Goal: Find specific page/section: Find specific page/section

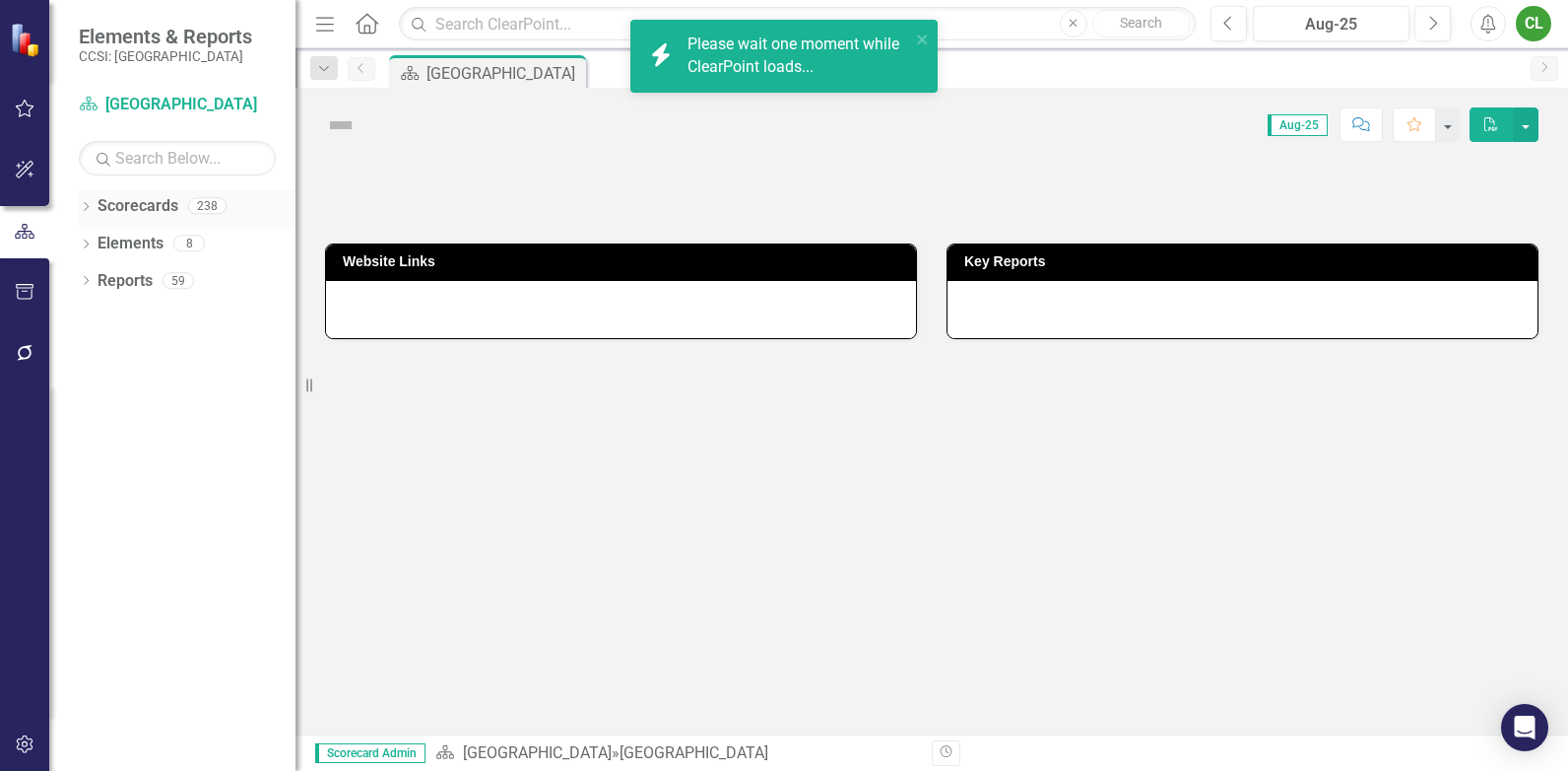
click at [86, 204] on icon "Dropdown" at bounding box center [86, 208] width 14 height 11
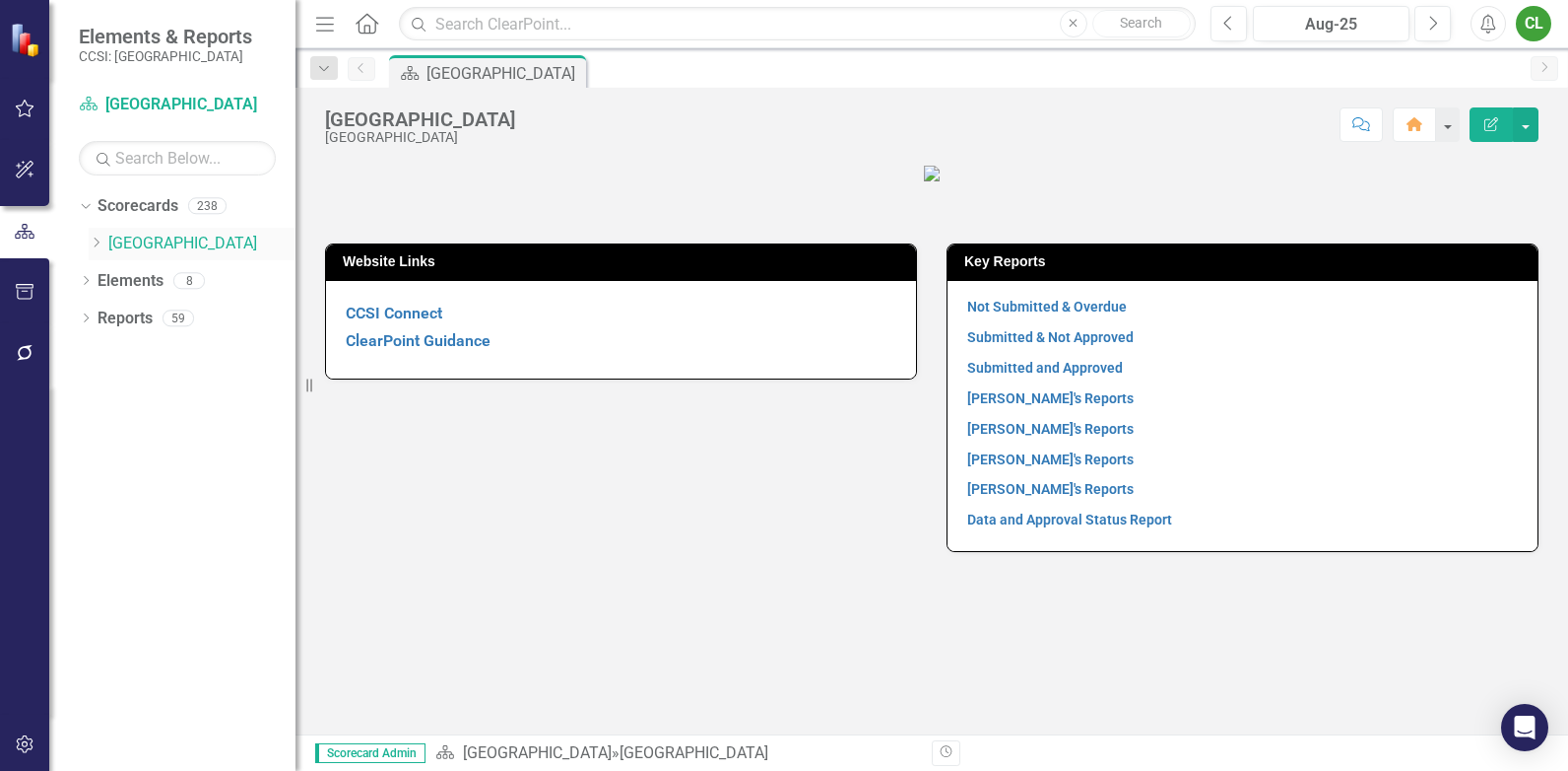
click at [94, 245] on icon "Dropdown" at bounding box center [96, 243] width 15 height 12
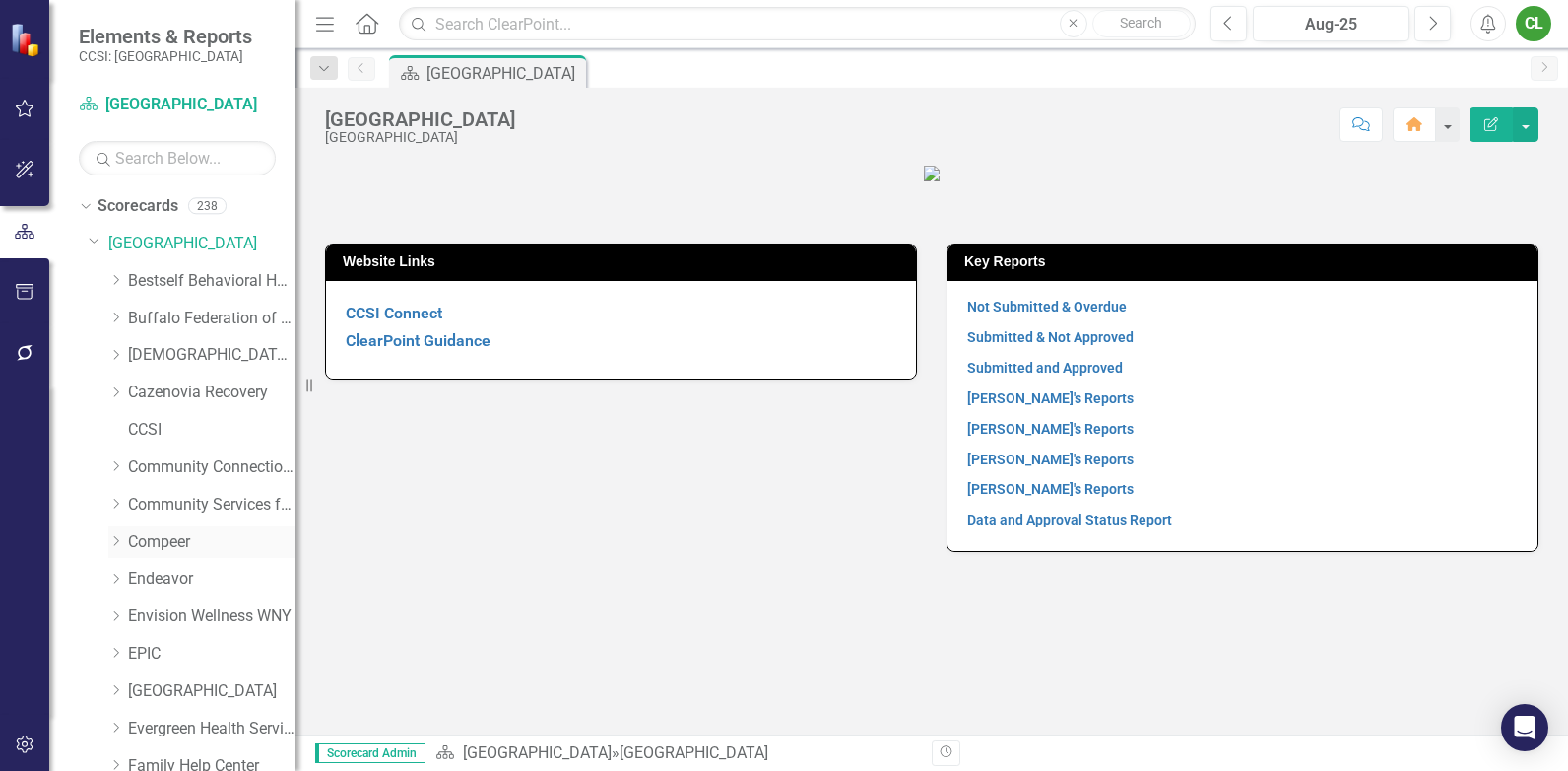
click at [141, 545] on link "Compeer" at bounding box center [212, 542] width 168 height 23
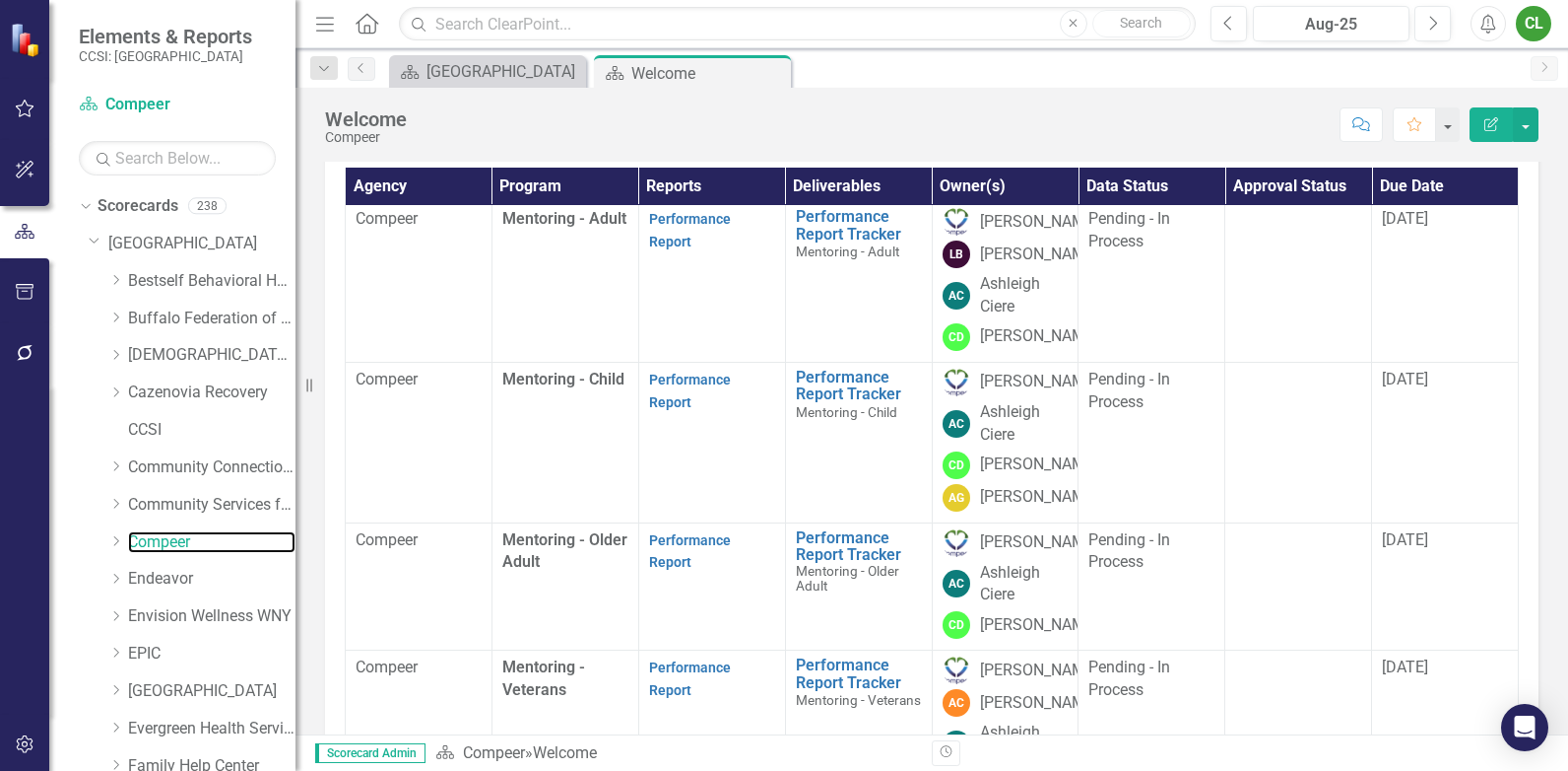
scroll to position [197, 0]
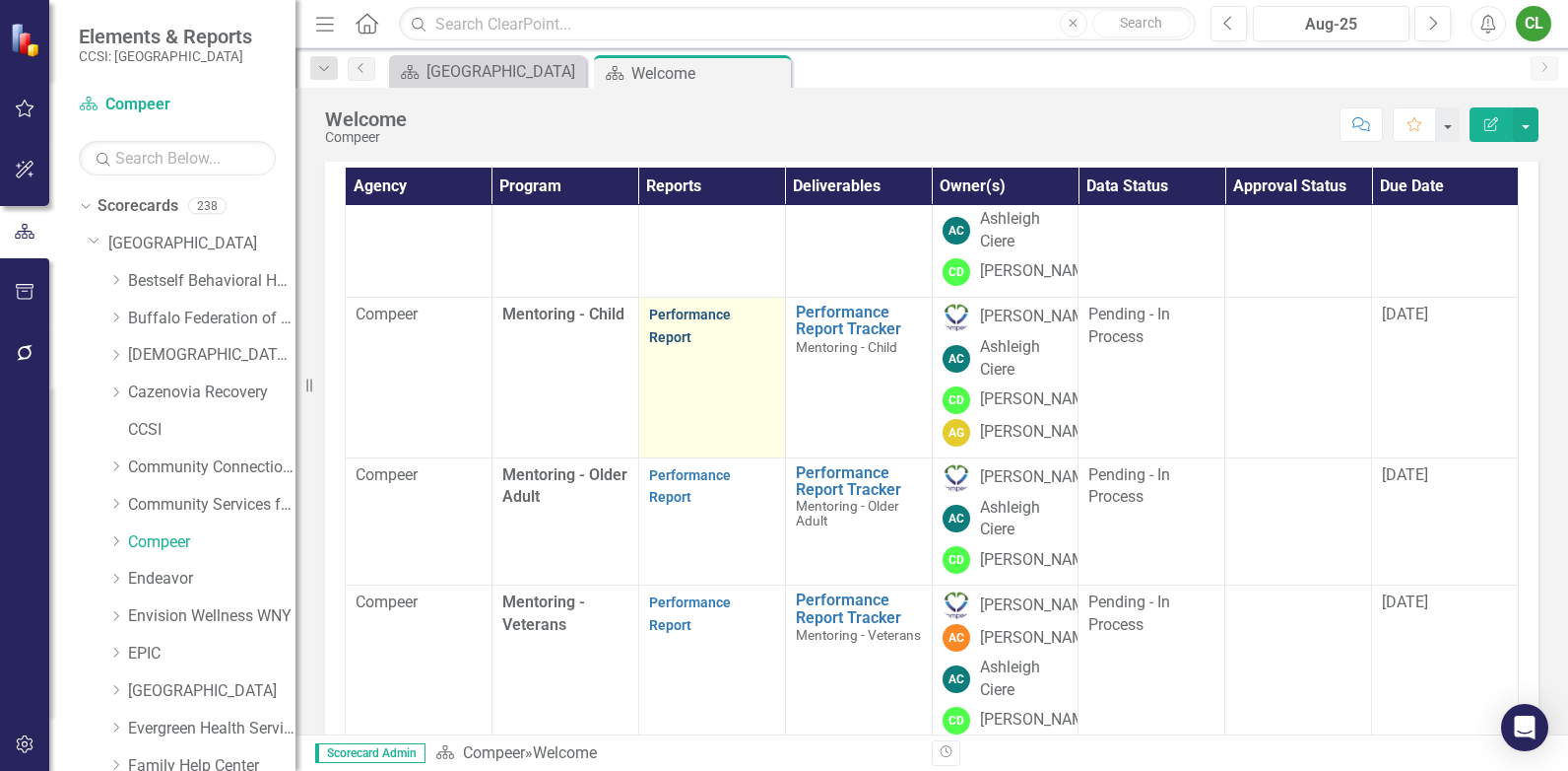
click at [693, 345] on link "Performance Report" at bounding box center [690, 325] width 82 height 38
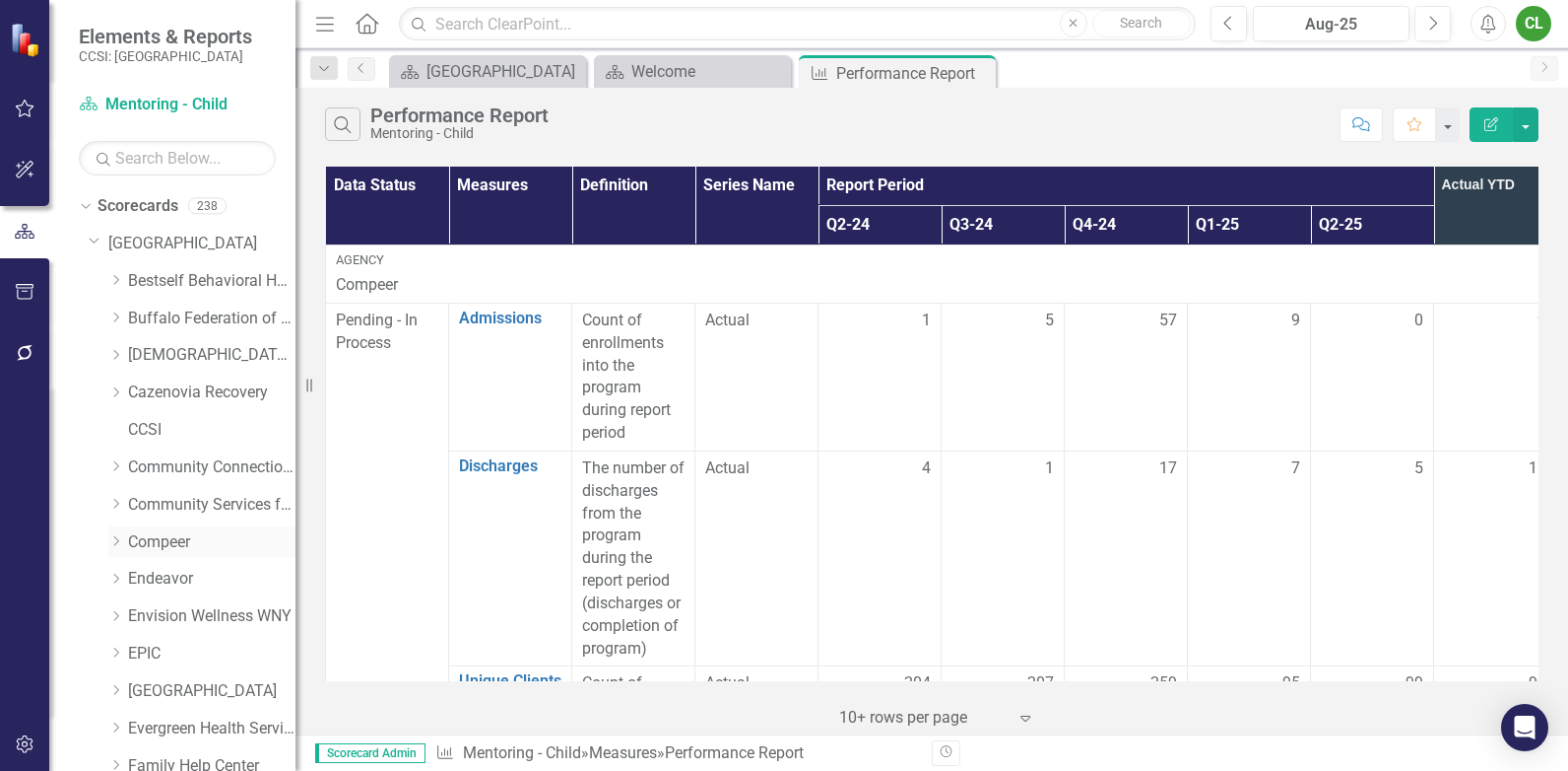
click at [118, 533] on div "Dropdown" at bounding box center [115, 541] width 15 height 17
click at [193, 693] on link "Mentoring - Veterans" at bounding box center [222, 691] width 148 height 23
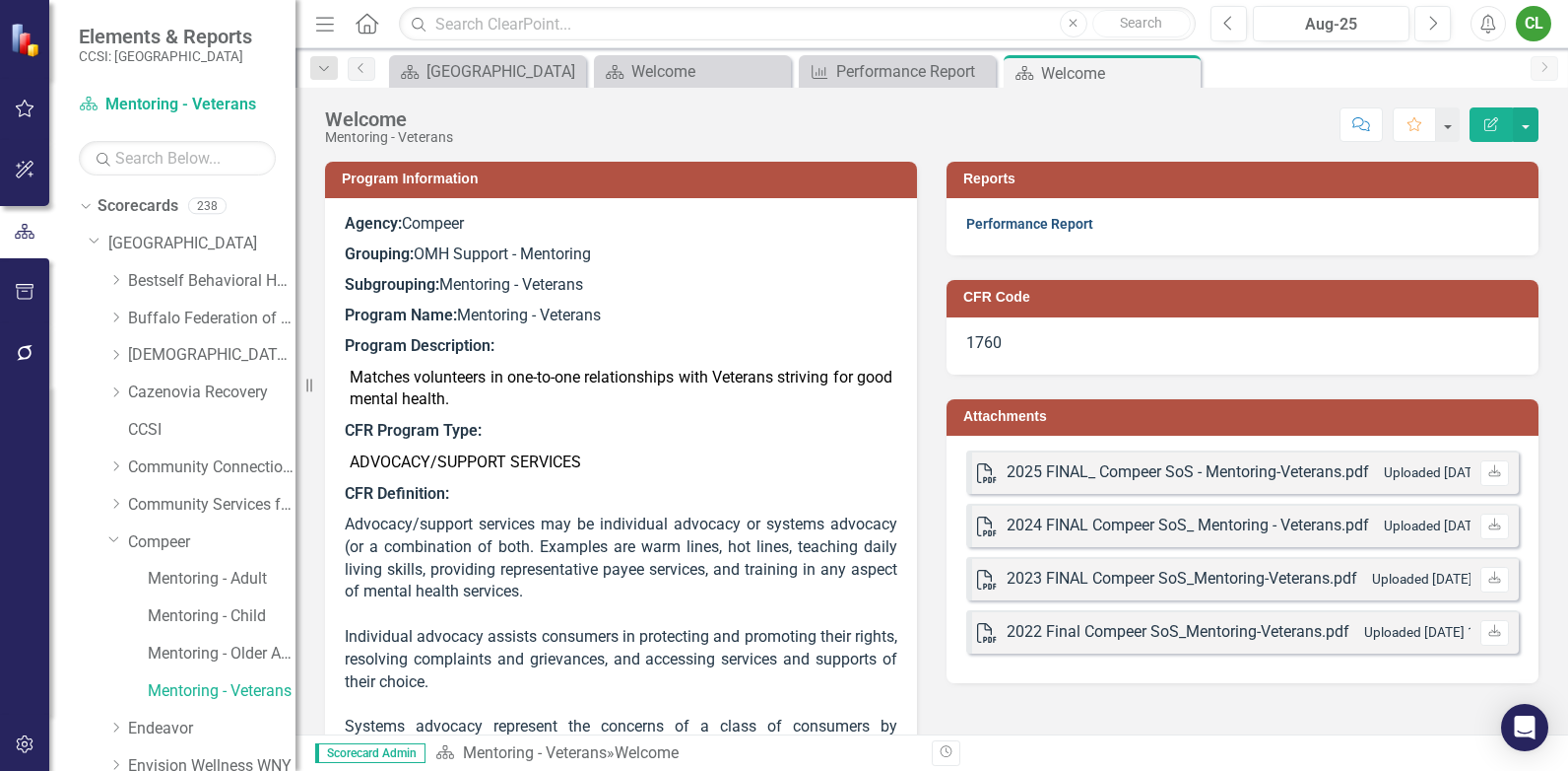
click at [1028, 218] on link "Performance Report" at bounding box center [1029, 224] width 127 height 16
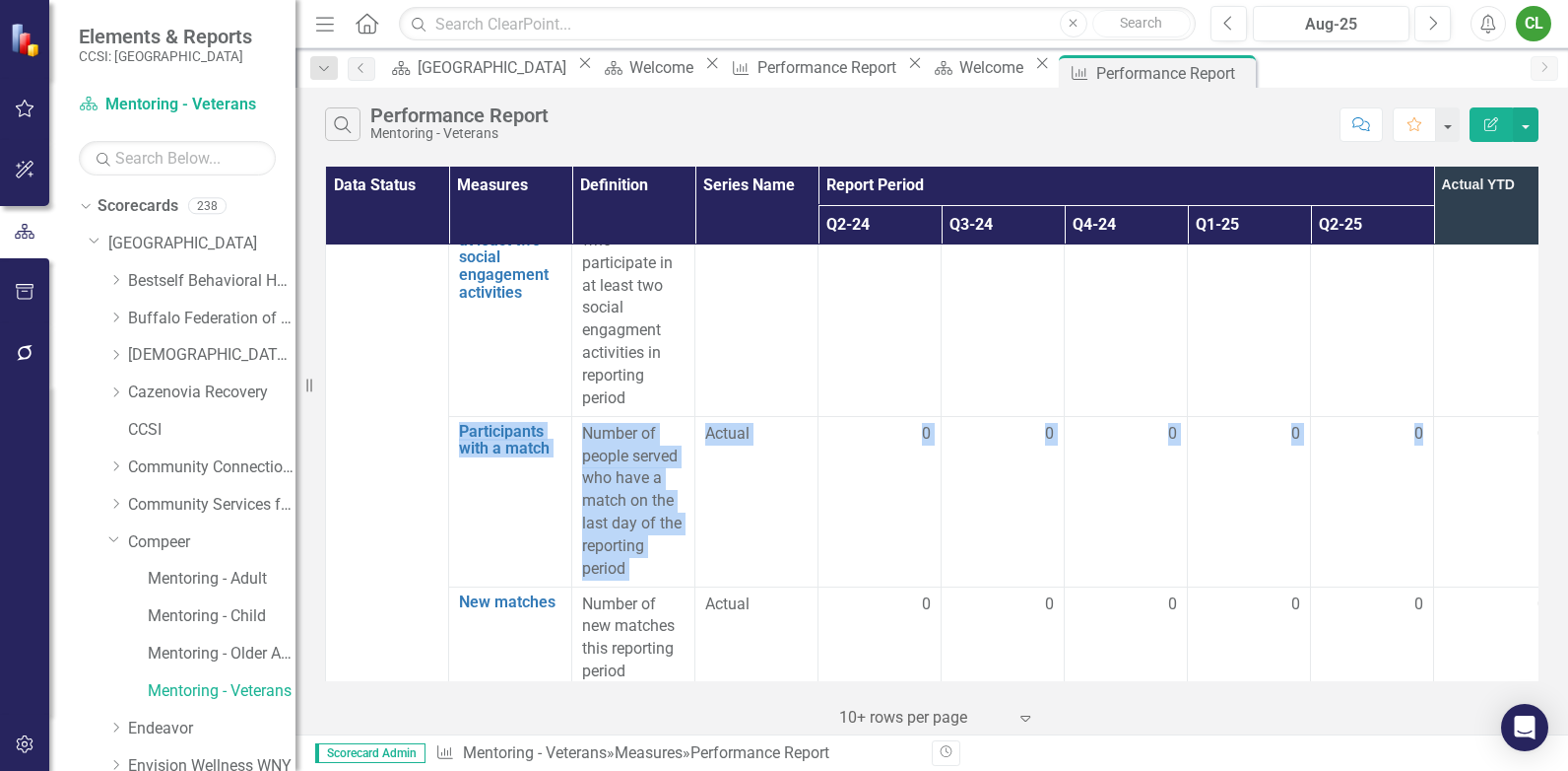
scroll to position [3252, 34]
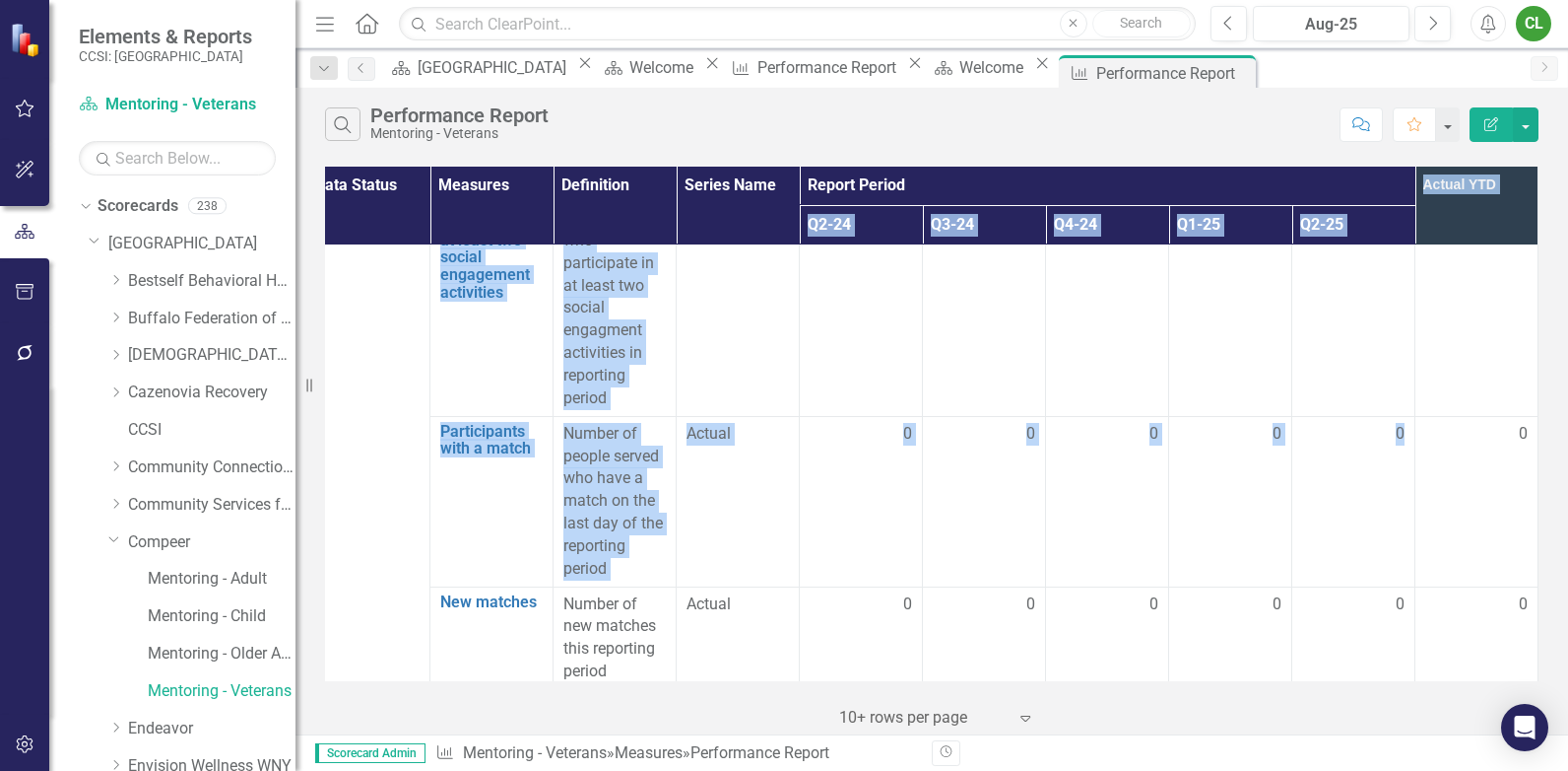
drag, startPoint x: 1522, startPoint y: 414, endPoint x: 1519, endPoint y: 234, distance: 180.0
click at [1519, 234] on table "Data Status Measures Definition Series Name Report Period Actual YTD Q2-24 Q3-2…" at bounding box center [921, 324] width 1232 height 6821
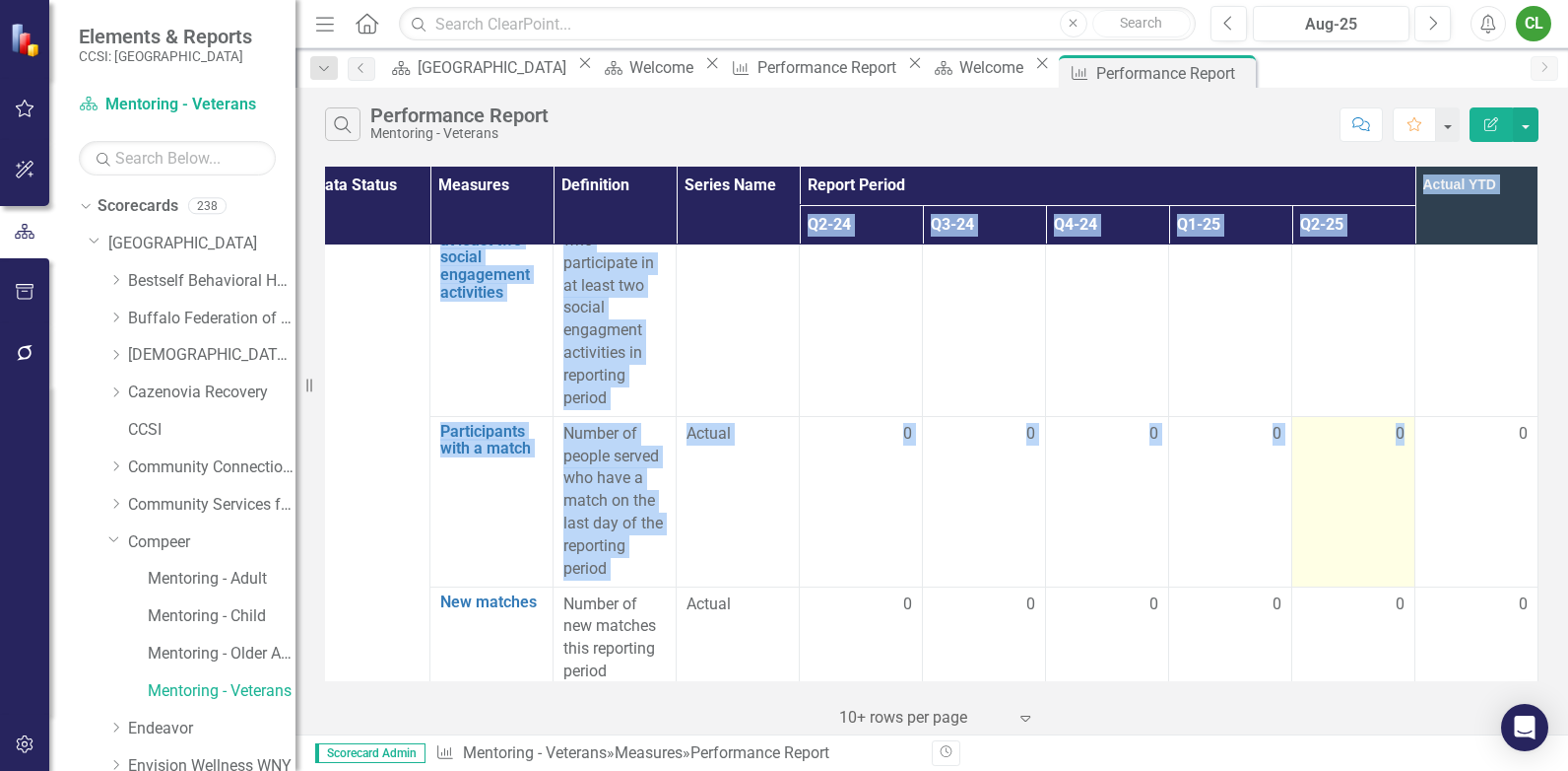
click at [1356, 472] on td "0" at bounding box center [1353, 501] width 123 height 170
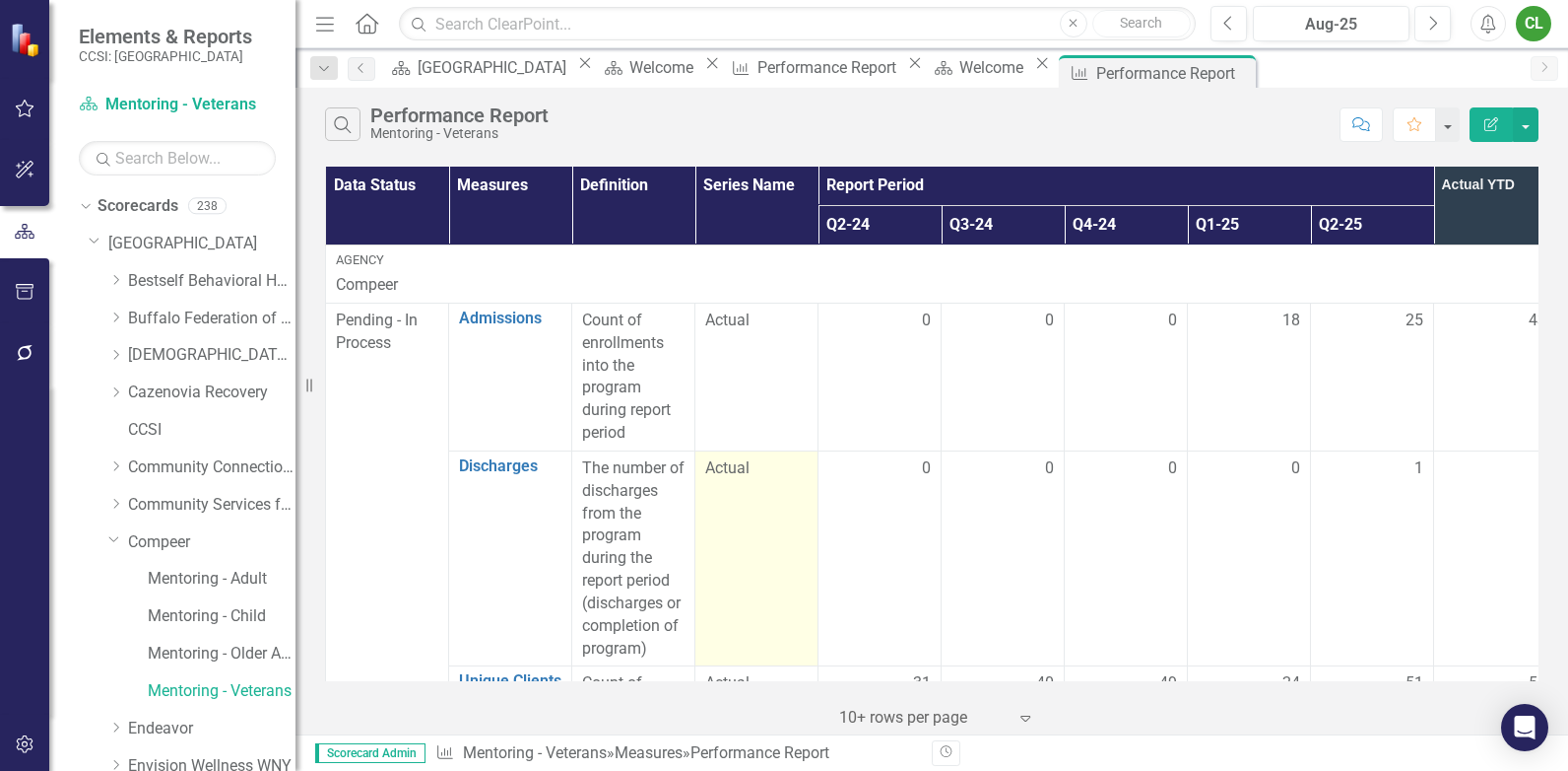
scroll to position [197, 0]
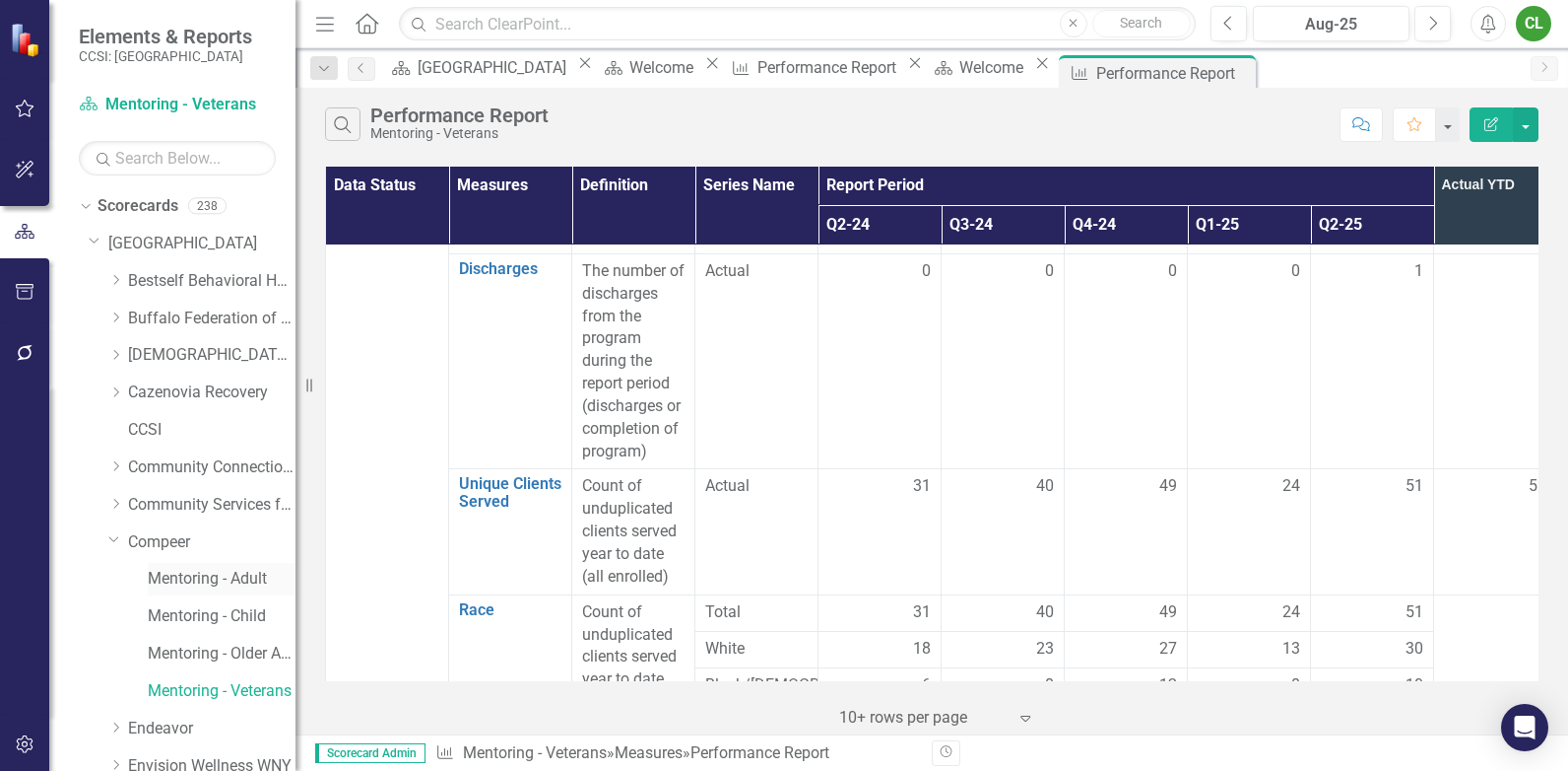
click at [212, 578] on link "Mentoring - Adult" at bounding box center [222, 579] width 148 height 23
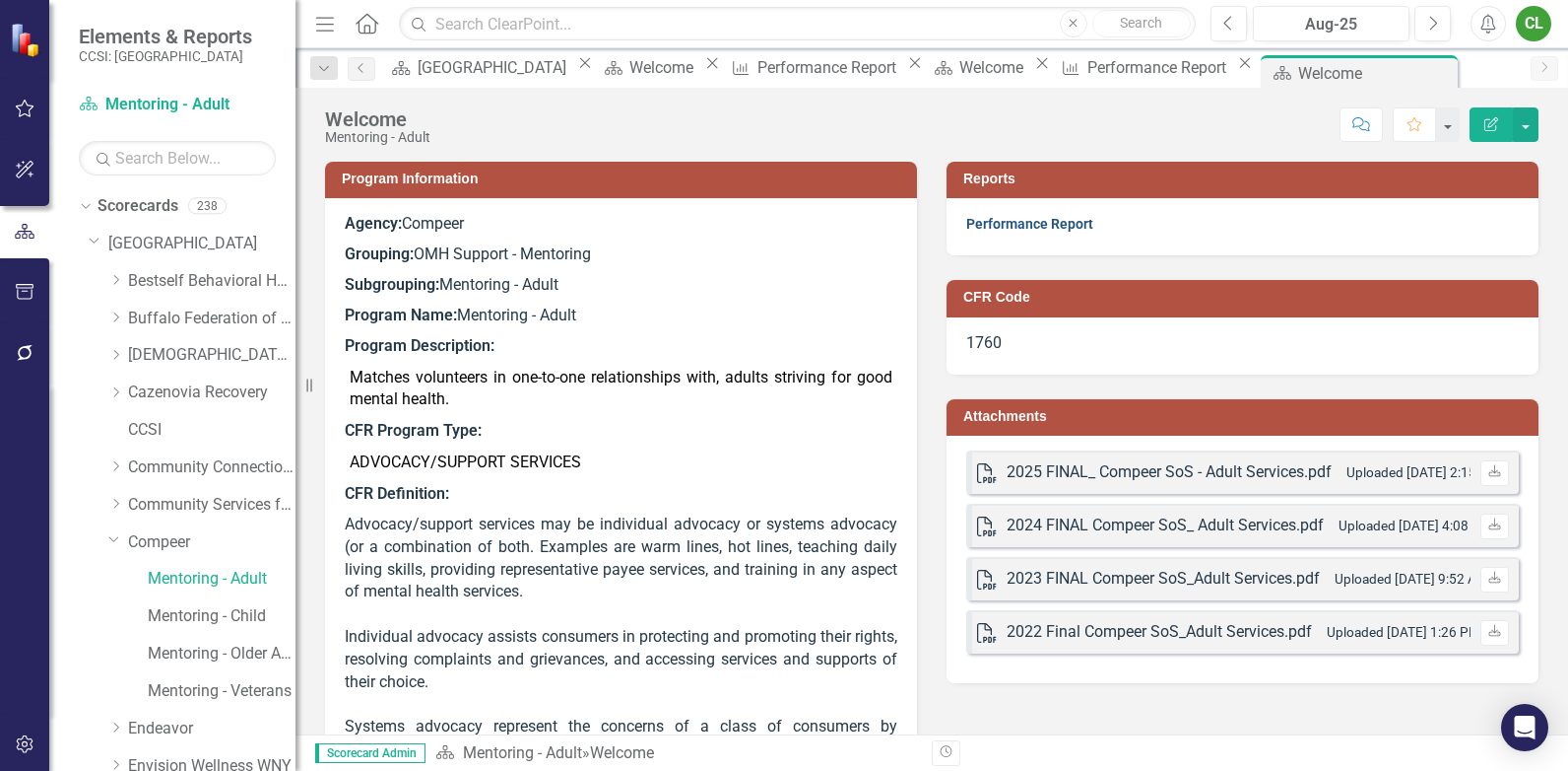
click at [1007, 222] on link "Performance Report" at bounding box center [1029, 224] width 127 height 16
